Goal: Task Accomplishment & Management: Manage account settings

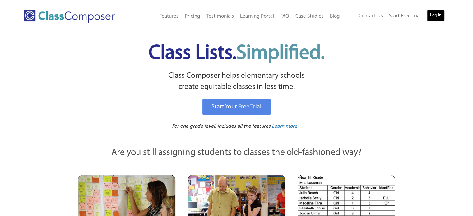
click at [432, 20] on link "Log In" at bounding box center [436, 15] width 18 height 12
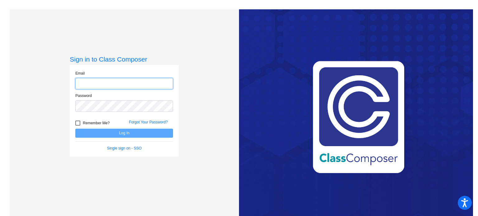
type input "dlenhoff@stpeterschools.org"
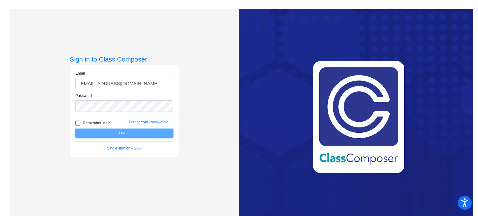
click at [136, 132] on button "Log In" at bounding box center [124, 133] width 98 height 9
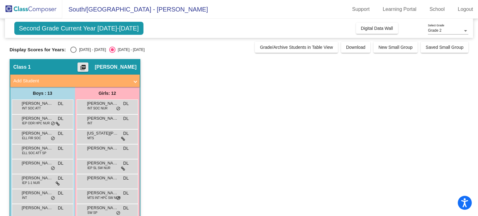
click at [87, 66] on mat-icon "picture_as_pdf" at bounding box center [82, 68] width 7 height 9
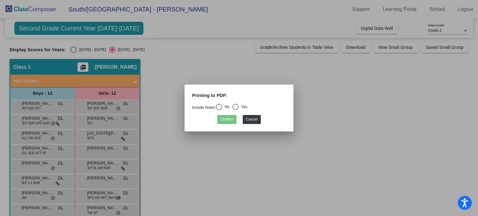
click at [222, 106] on div "Select an option" at bounding box center [219, 107] width 6 height 6
click at [219, 110] on input "No" at bounding box center [219, 110] width 0 height 0
radio input "true"
click at [230, 117] on button "Confirm" at bounding box center [226, 119] width 19 height 9
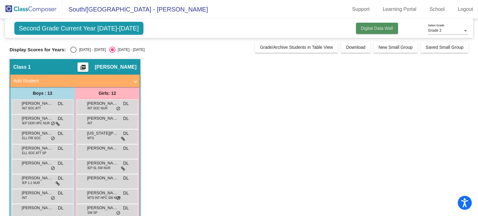
click at [385, 25] on button "Digital Data Wall" at bounding box center [377, 28] width 42 height 11
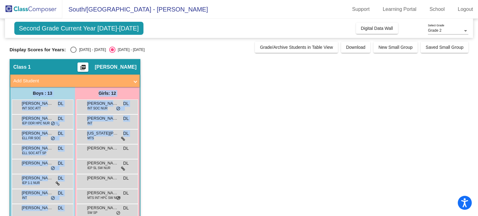
drag, startPoint x: 475, startPoint y: 77, endPoint x: 478, endPoint y: 153, distance: 76.6
click at [478, 153] on mat-sidenav-content "Grade 2 Select Grade Second Grade Current Year 2025-2026 Add, Move, or Retain S…" at bounding box center [239, 118] width 478 height 198
click at [429, 141] on app-classroom "Class 1 picture_as_pdf Dustin Lenhoff Add Student First Name Last Name Student …" at bounding box center [239, 181] width 459 height 245
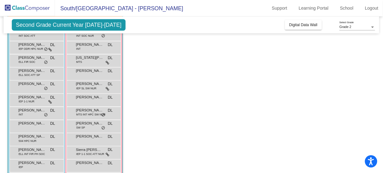
scroll to position [68, 0]
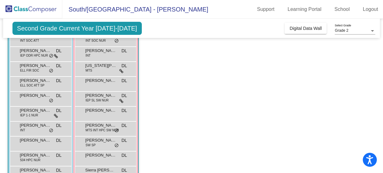
drag, startPoint x: 478, startPoint y: 0, endPoint x: 236, endPoint y: 96, distance: 259.6
click at [236, 96] on app-classroom "Class 1 picture_as_pdf Dustin Lenhoff Add Student First Name Last Name Student …" at bounding box center [191, 113] width 367 height 245
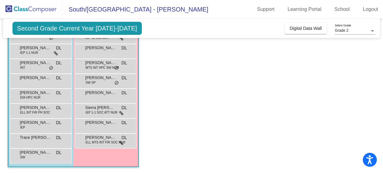
drag, startPoint x: 238, startPoint y: 94, endPoint x: 243, endPoint y: 101, distance: 8.7
drag, startPoint x: 243, startPoint y: 101, endPoint x: 232, endPoint y: 110, distance: 13.5
click at [232, 110] on app-classroom "Class 1 picture_as_pdf Dustin Lenhoff Add Student First Name Last Name Student …" at bounding box center [191, 51] width 367 height 245
